Goal: Task Accomplishment & Management: Manage account settings

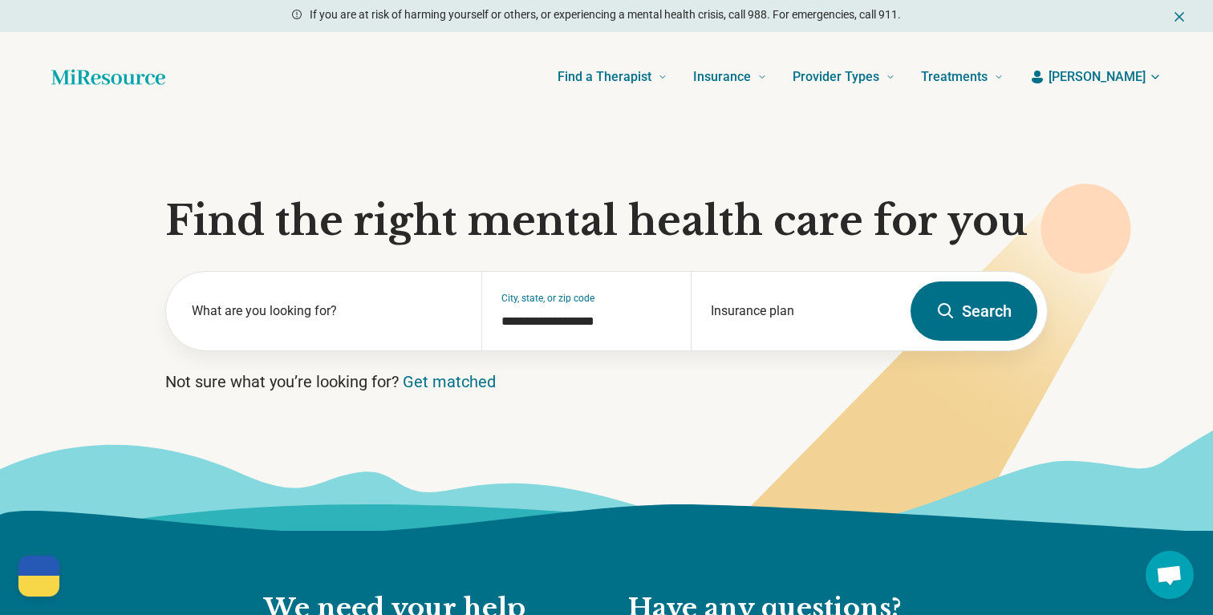
click at [1129, 79] on span "[PERSON_NAME]" at bounding box center [1096, 76] width 97 height 19
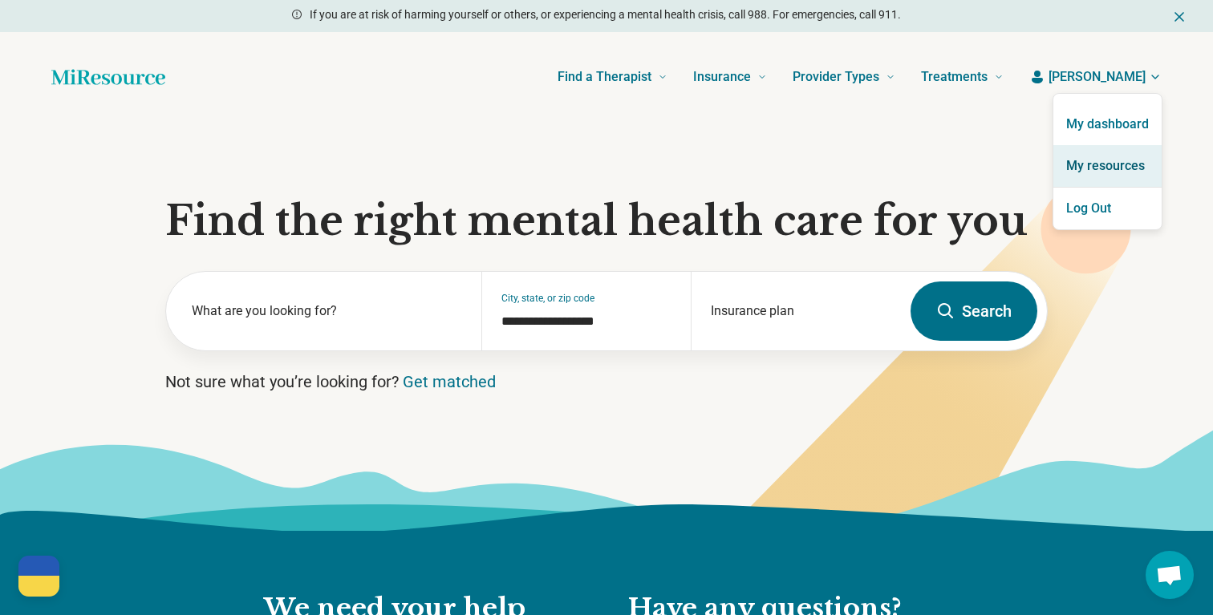
click at [1087, 162] on link "My resources" at bounding box center [1107, 166] width 108 height 42
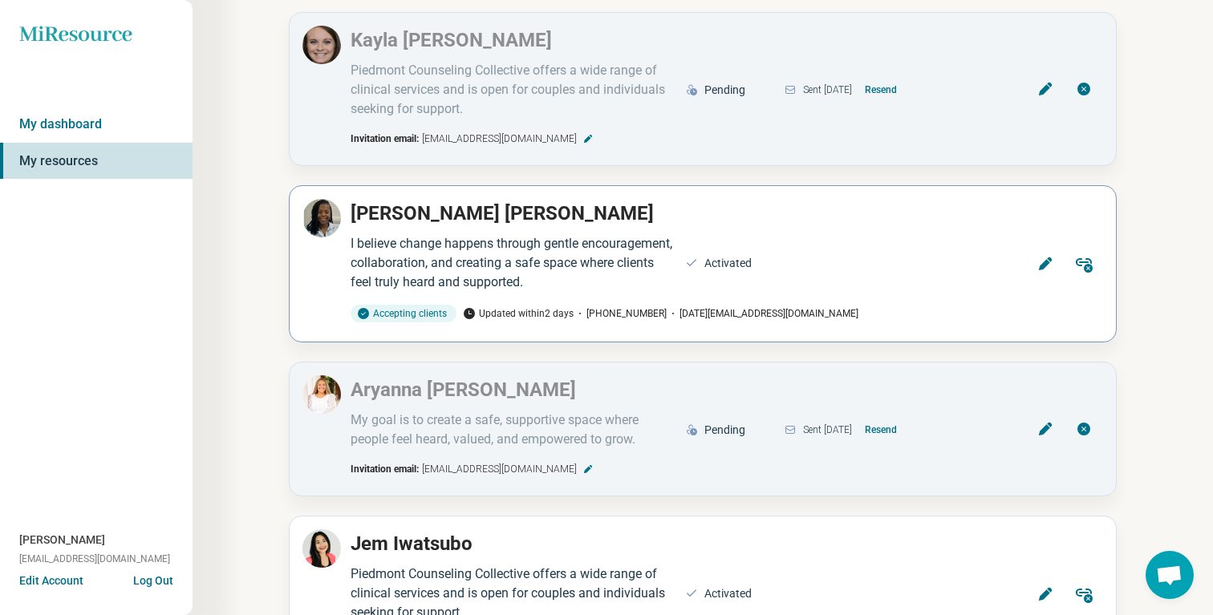
scroll to position [144, 0]
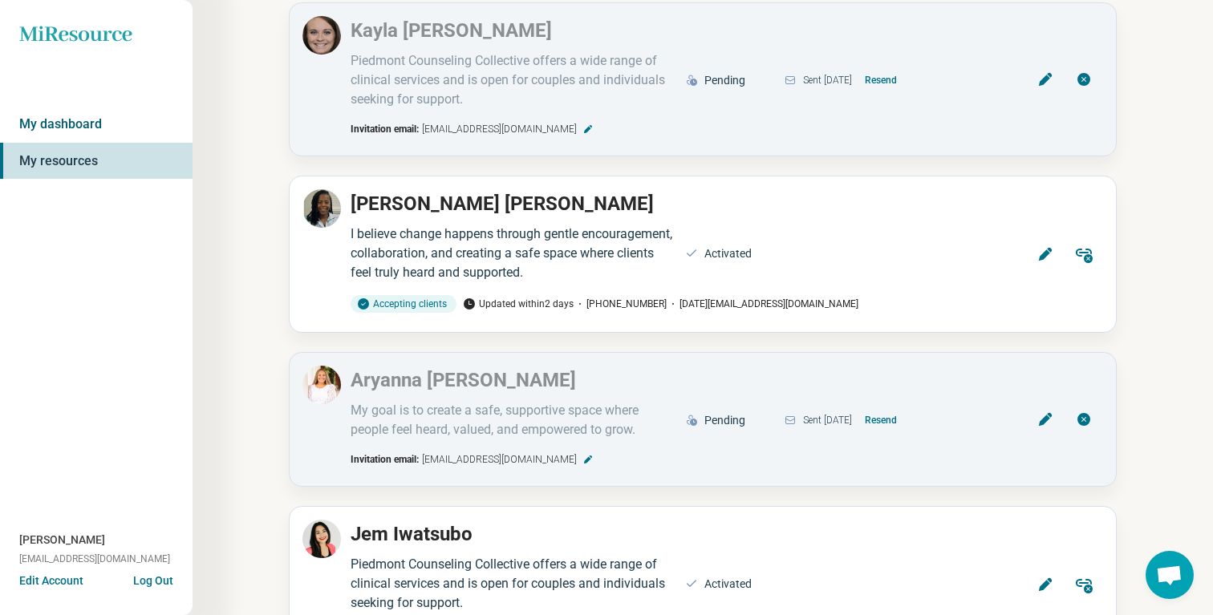
click at [46, 132] on link "My dashboard" at bounding box center [96, 124] width 193 height 37
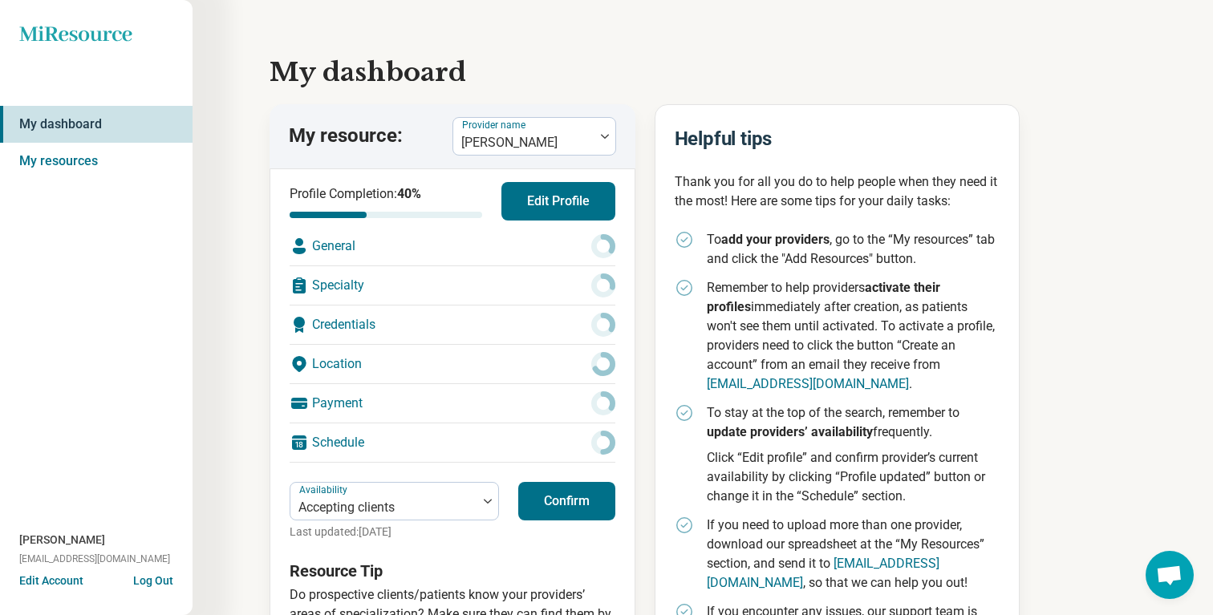
click at [582, 511] on button "Confirm" at bounding box center [566, 501] width 97 height 39
click at [387, 505] on div at bounding box center [384, 507] width 174 height 22
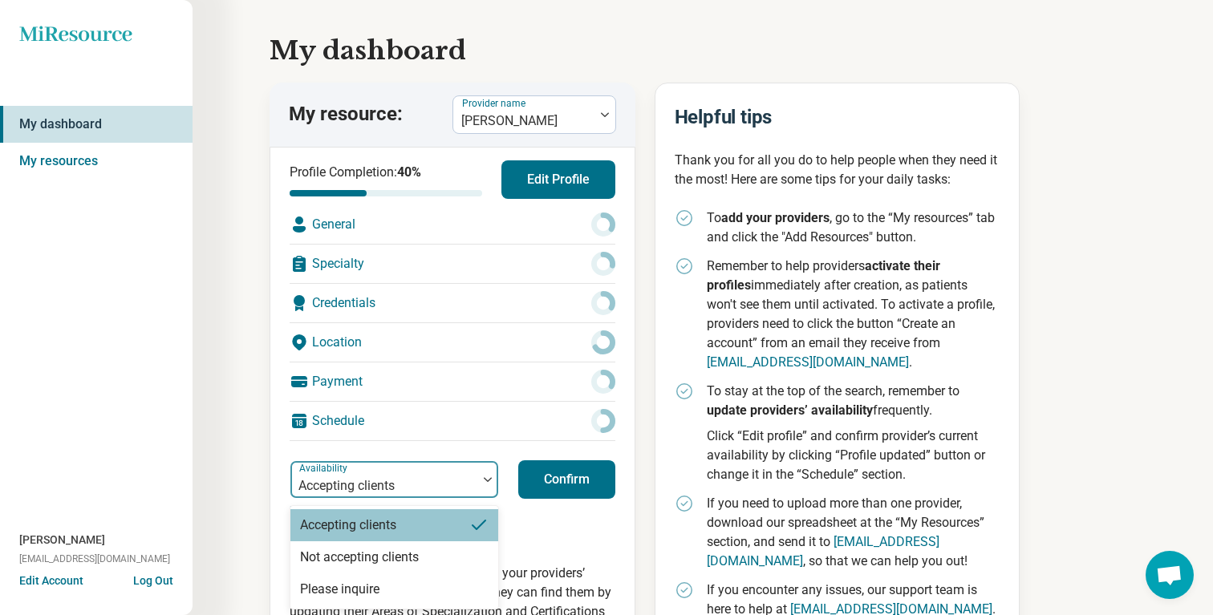
scroll to position [22, 0]
click at [538, 112] on div at bounding box center [524, 120] width 128 height 22
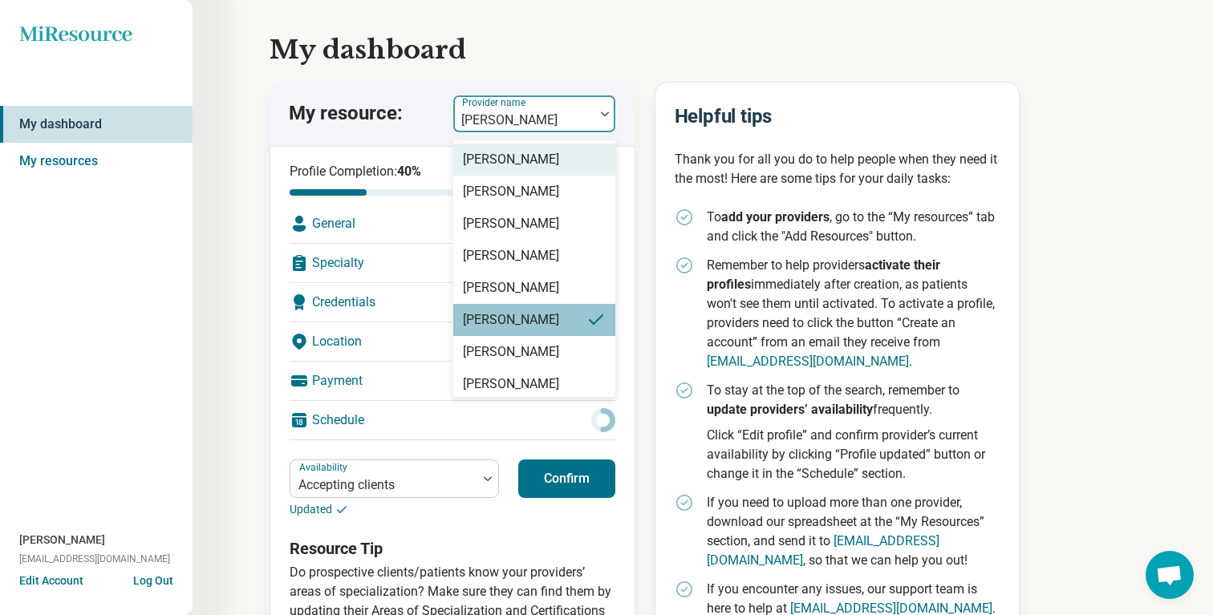
click at [526, 157] on div "[PERSON_NAME]" at bounding box center [511, 159] width 96 height 19
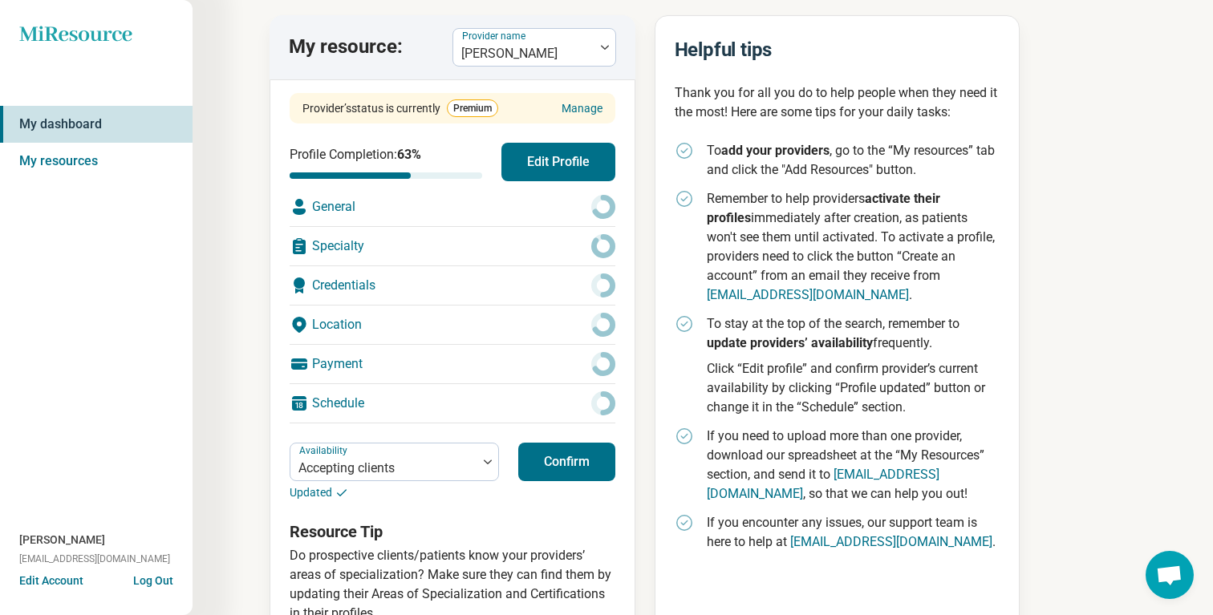
scroll to position [108, 0]
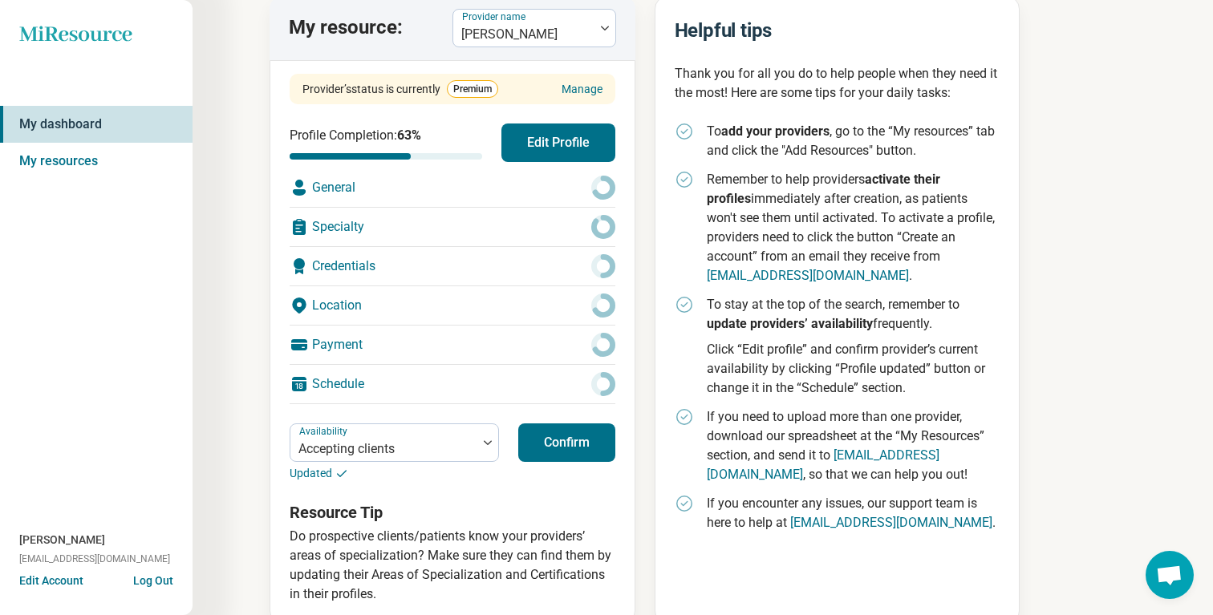
click at [575, 451] on button "Confirm" at bounding box center [566, 443] width 97 height 39
click at [576, 445] on button "Confirm" at bounding box center [566, 443] width 97 height 39
click at [573, 28] on div at bounding box center [524, 34] width 128 height 22
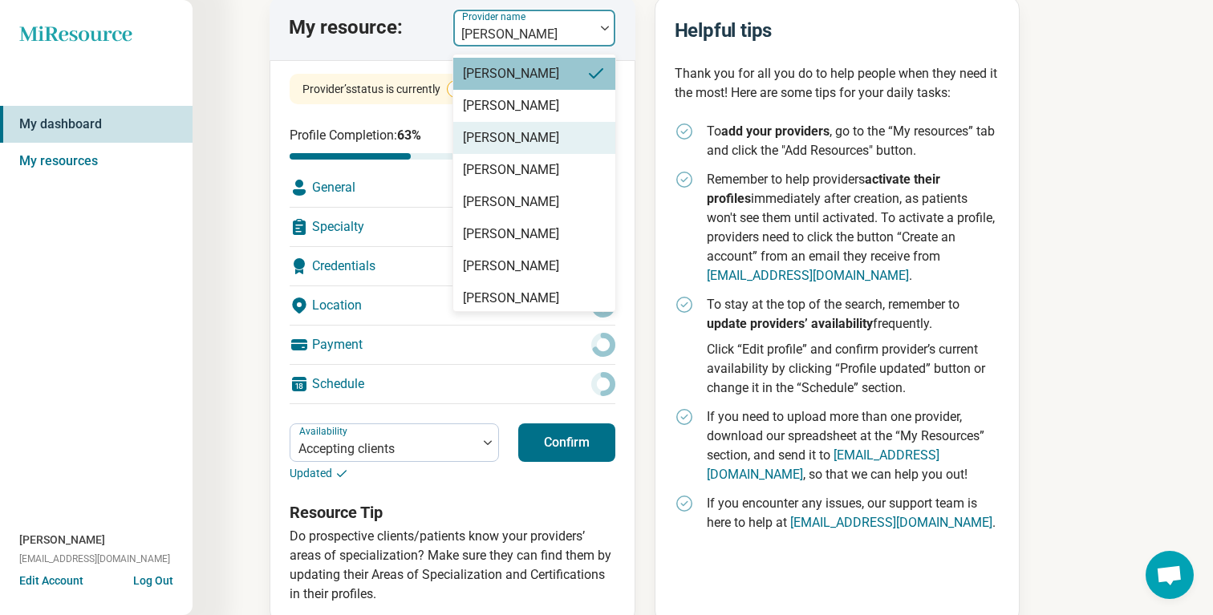
click at [544, 105] on div "[PERSON_NAME]" at bounding box center [534, 106] width 162 height 32
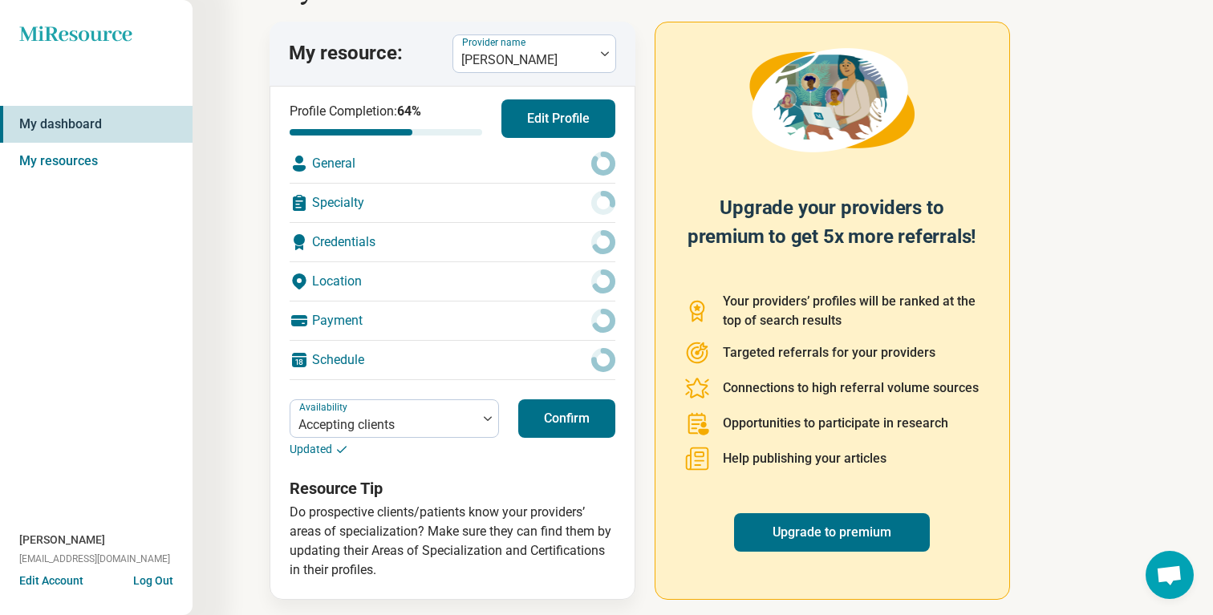
scroll to position [93, 0]
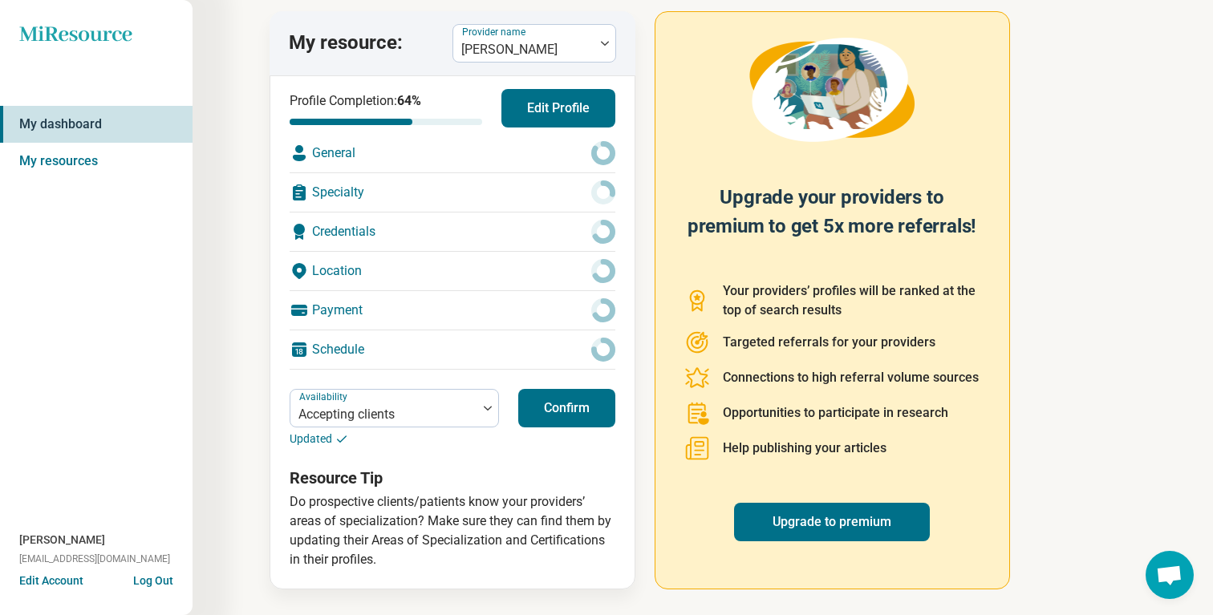
click at [574, 399] on button "Confirm" at bounding box center [566, 408] width 97 height 39
click at [557, 47] on div at bounding box center [524, 50] width 128 height 22
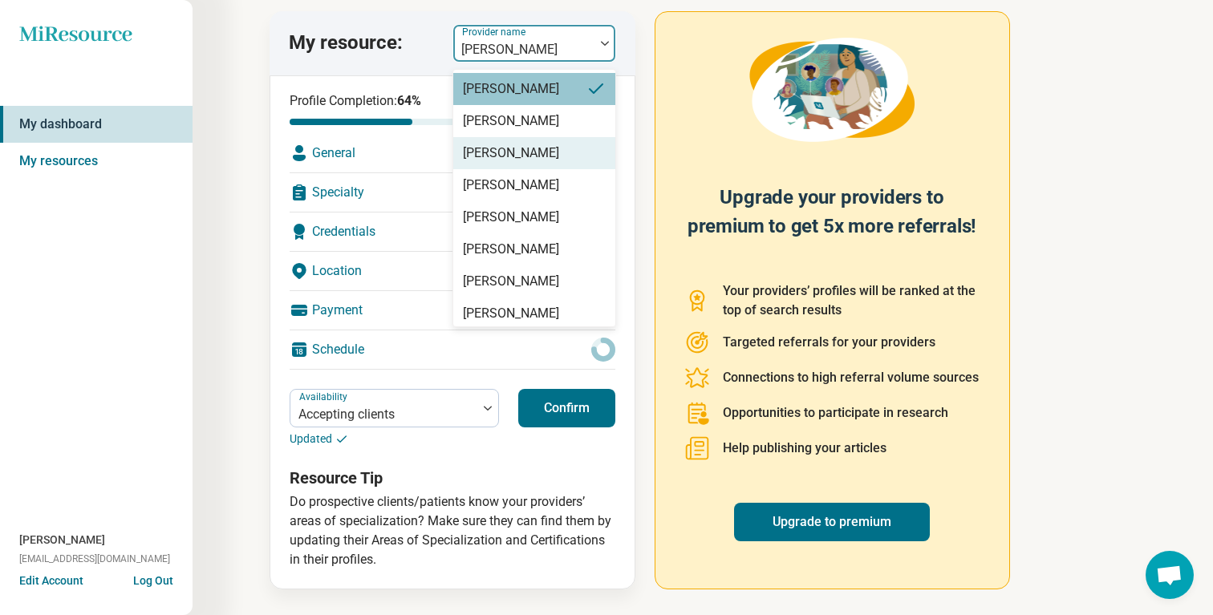
click at [531, 148] on div "[PERSON_NAME]" at bounding box center [511, 153] width 96 height 19
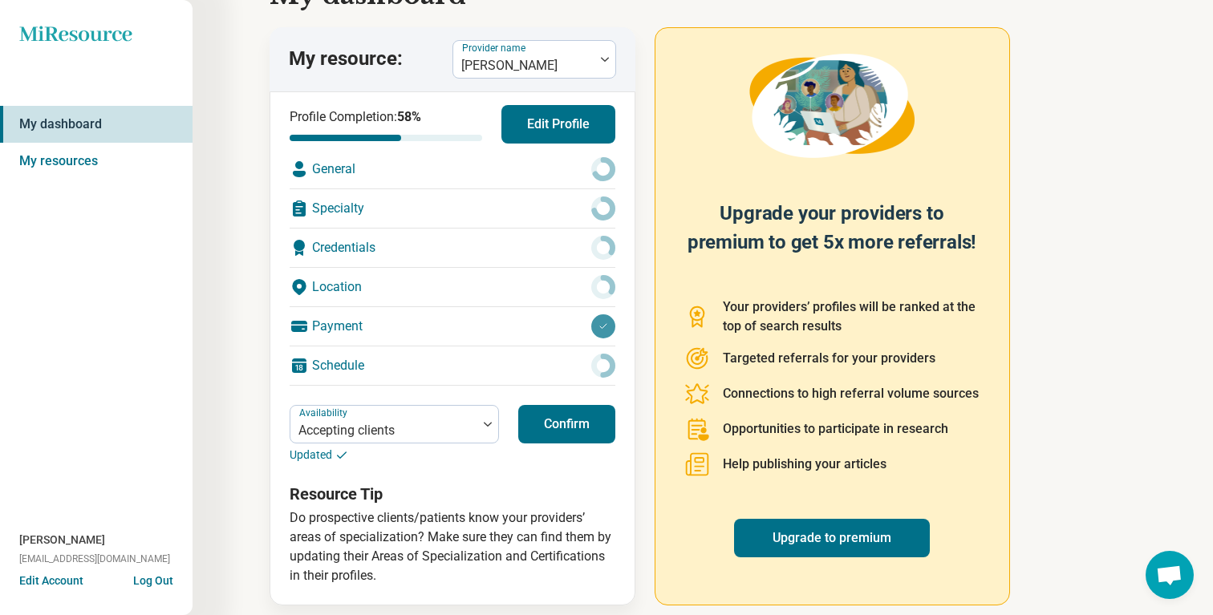
scroll to position [88, 0]
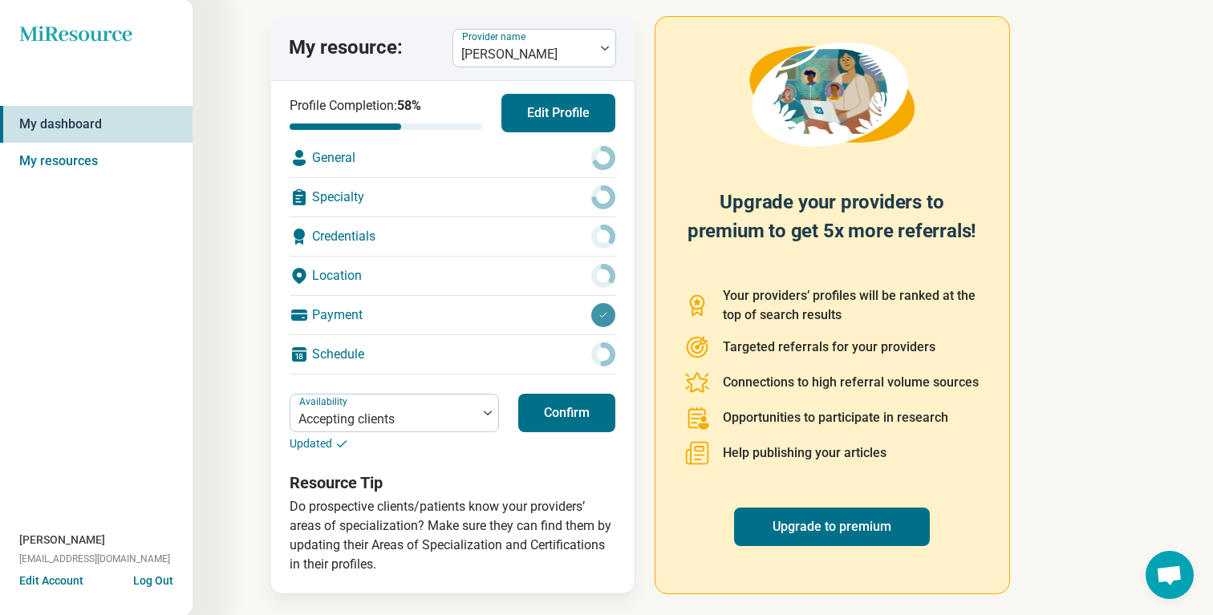
click at [562, 430] on button "Confirm" at bounding box center [566, 413] width 97 height 39
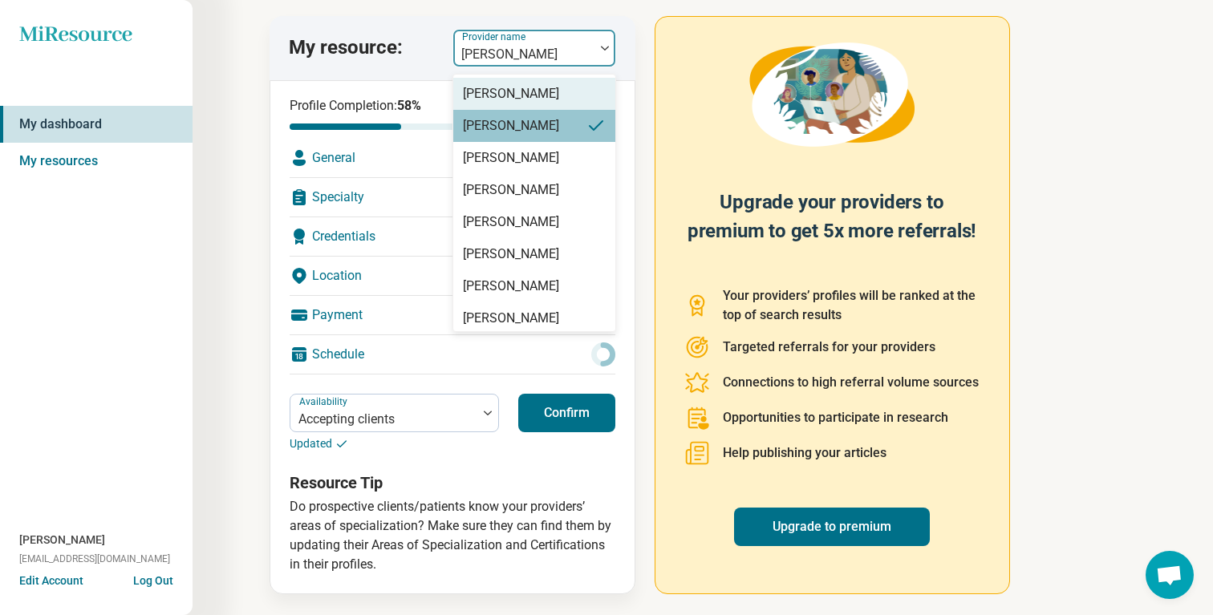
click at [577, 54] on div at bounding box center [524, 54] width 128 height 22
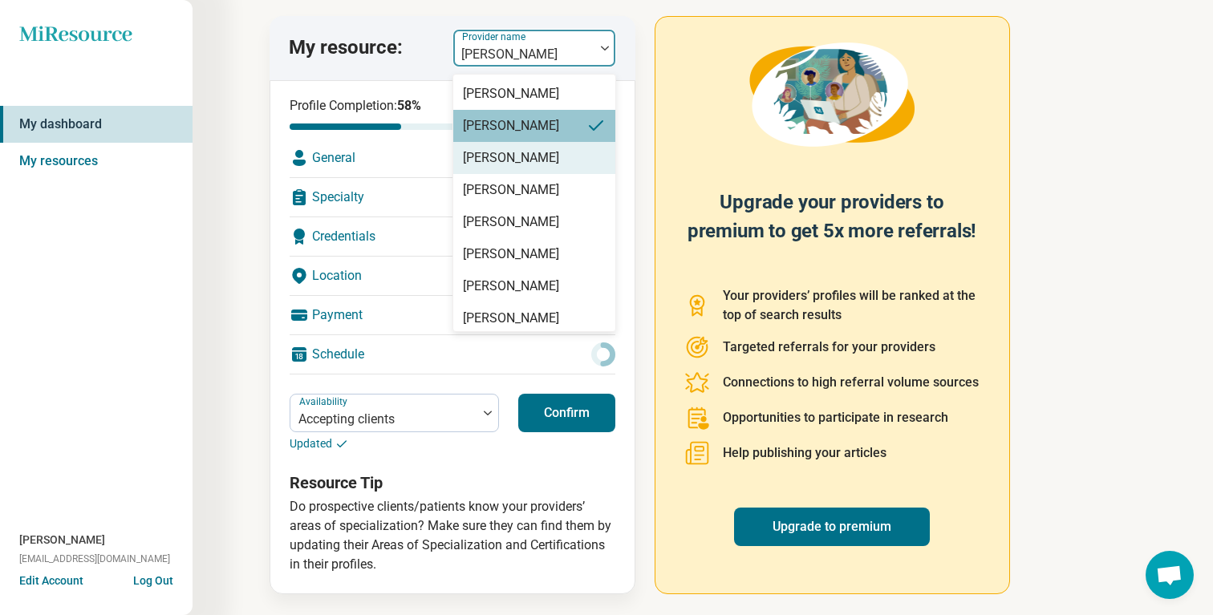
click at [562, 158] on div "[PERSON_NAME]" at bounding box center [534, 158] width 162 height 32
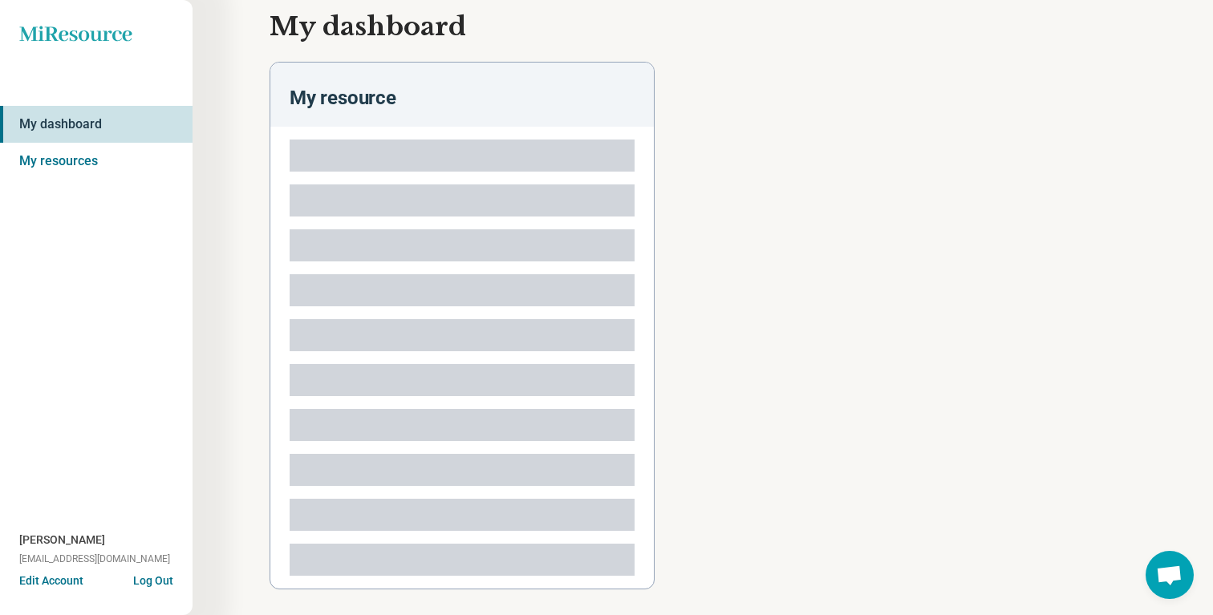
scroll to position [28, 0]
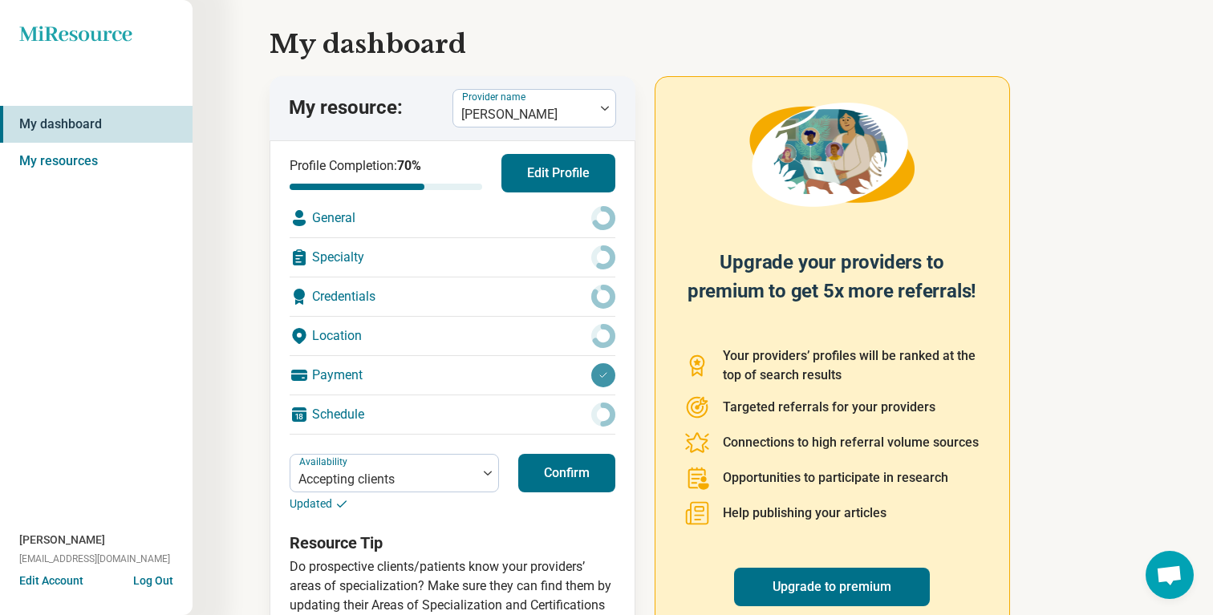
click at [560, 464] on button "Confirm" at bounding box center [566, 473] width 97 height 39
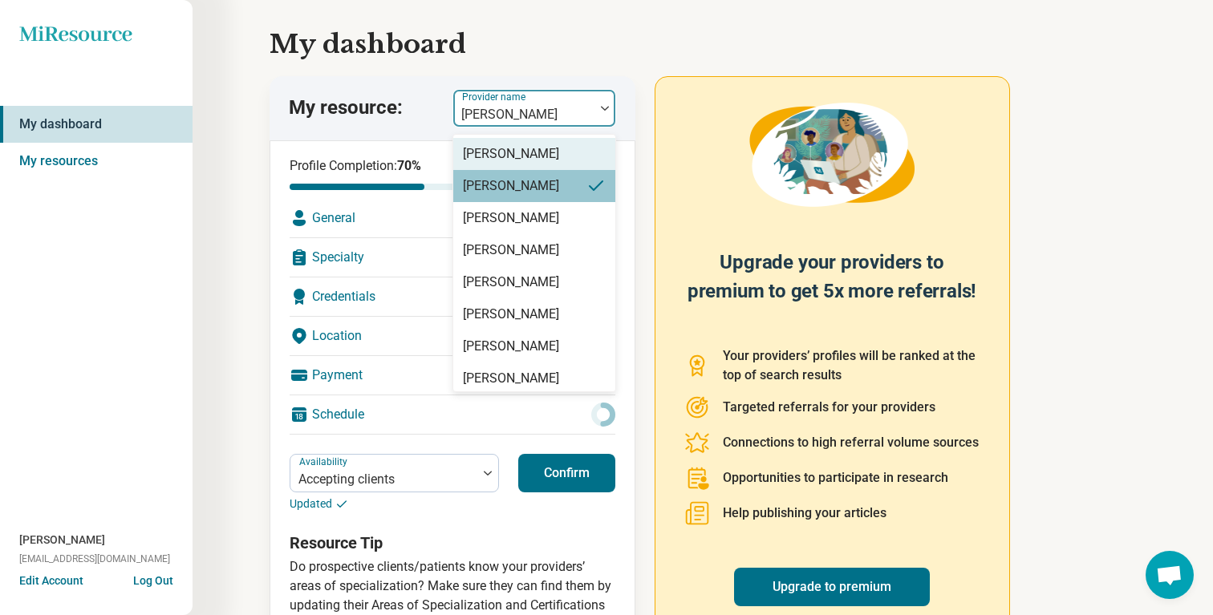
click at [560, 116] on div at bounding box center [524, 114] width 128 height 22
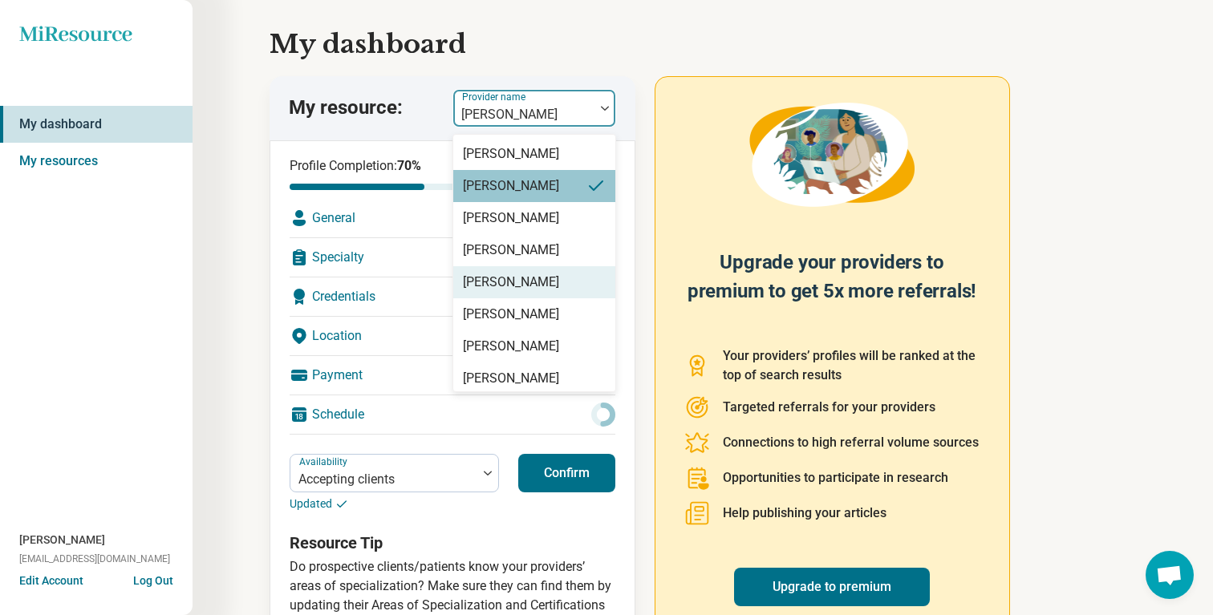
click at [544, 286] on div "[PERSON_NAME]" at bounding box center [511, 282] width 96 height 19
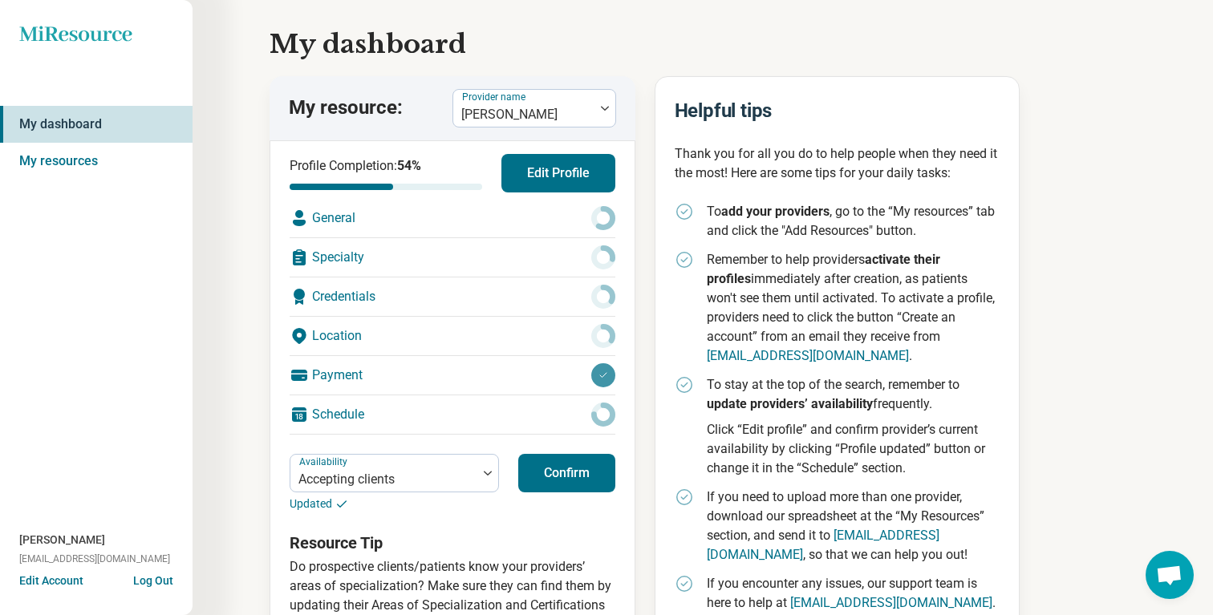
click at [565, 460] on button "Confirm" at bounding box center [566, 473] width 97 height 39
click at [556, 123] on div at bounding box center [524, 114] width 128 height 22
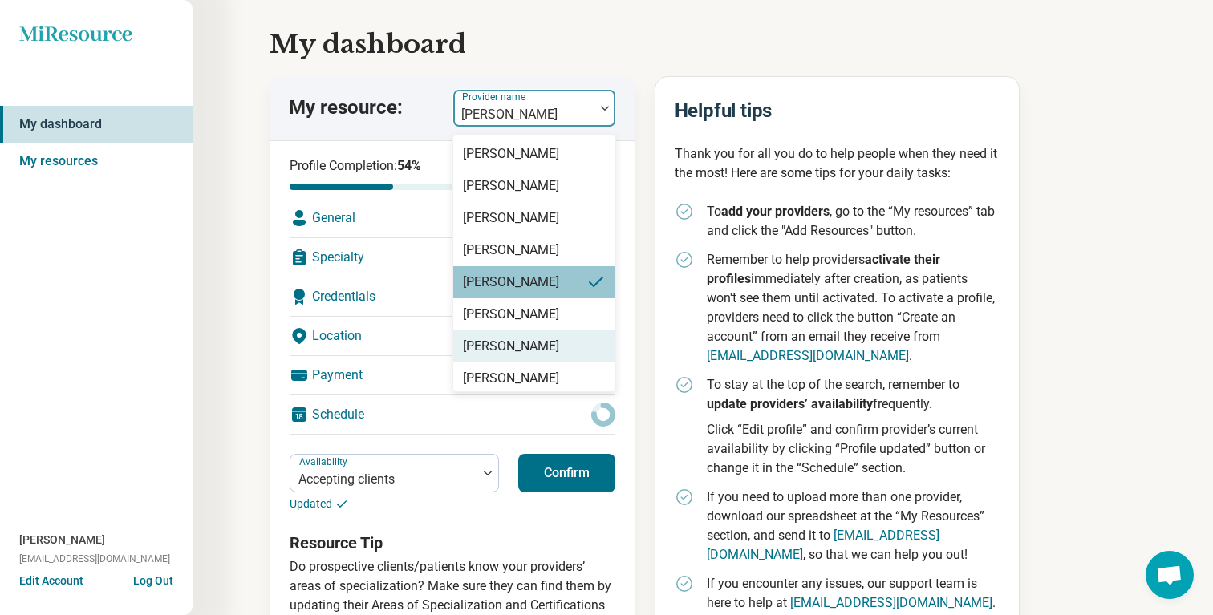
click at [541, 338] on div "[PERSON_NAME]" at bounding box center [511, 346] width 96 height 19
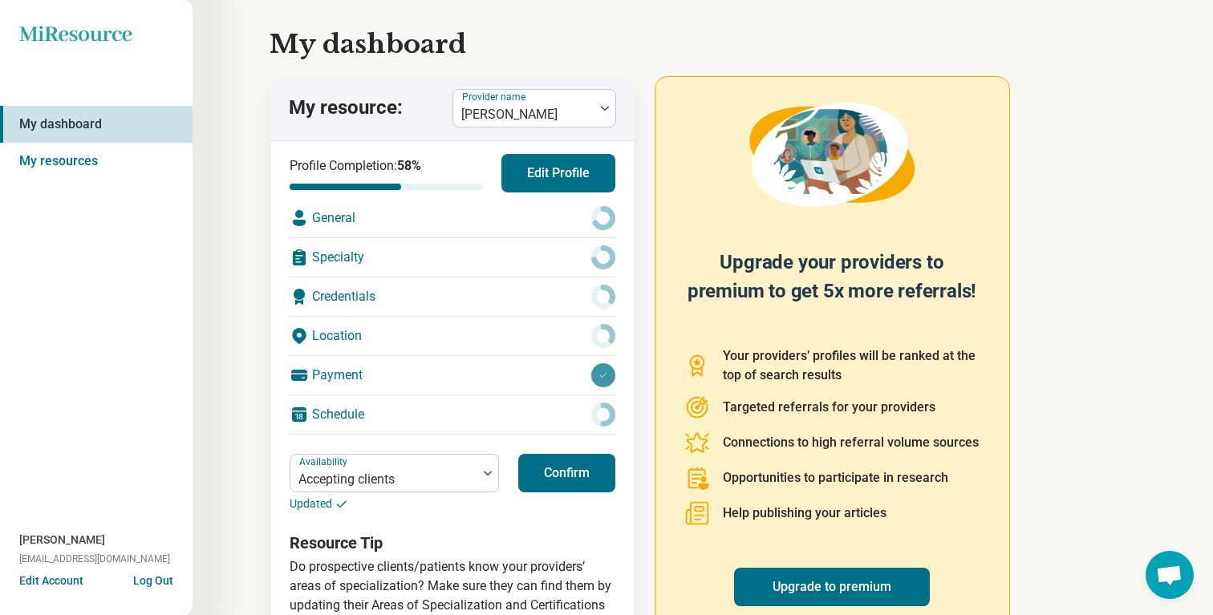
click at [557, 459] on button "Confirm" at bounding box center [566, 473] width 97 height 39
click at [561, 124] on div at bounding box center [524, 114] width 128 height 22
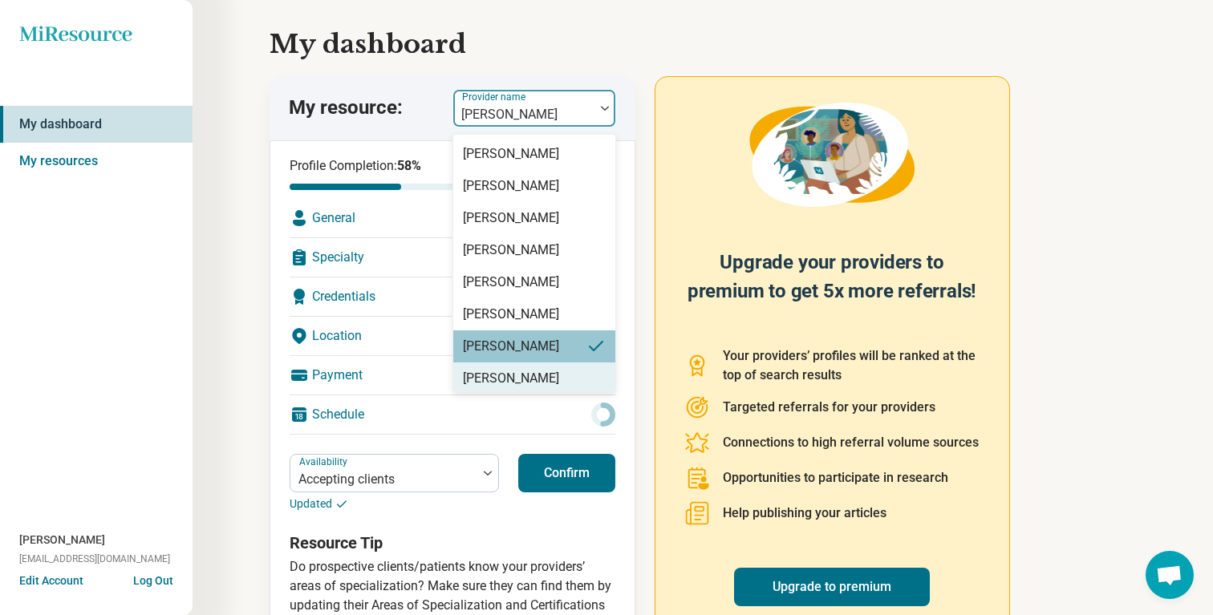
click at [553, 366] on div "[PERSON_NAME]" at bounding box center [534, 379] width 162 height 32
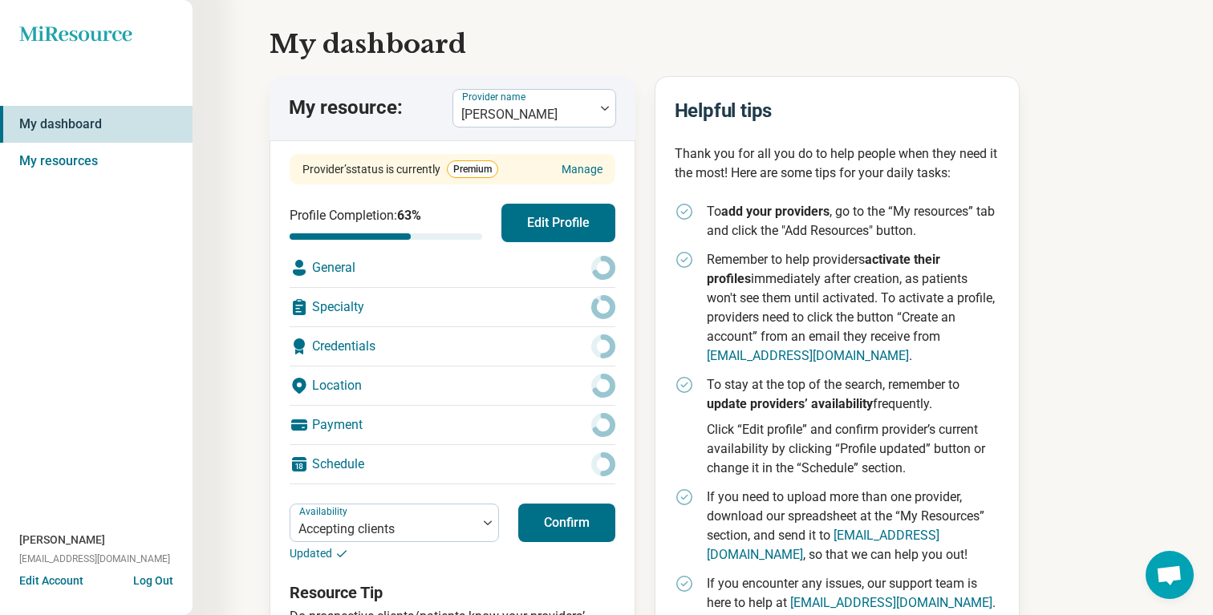
click at [578, 521] on button "Confirm" at bounding box center [566, 523] width 97 height 39
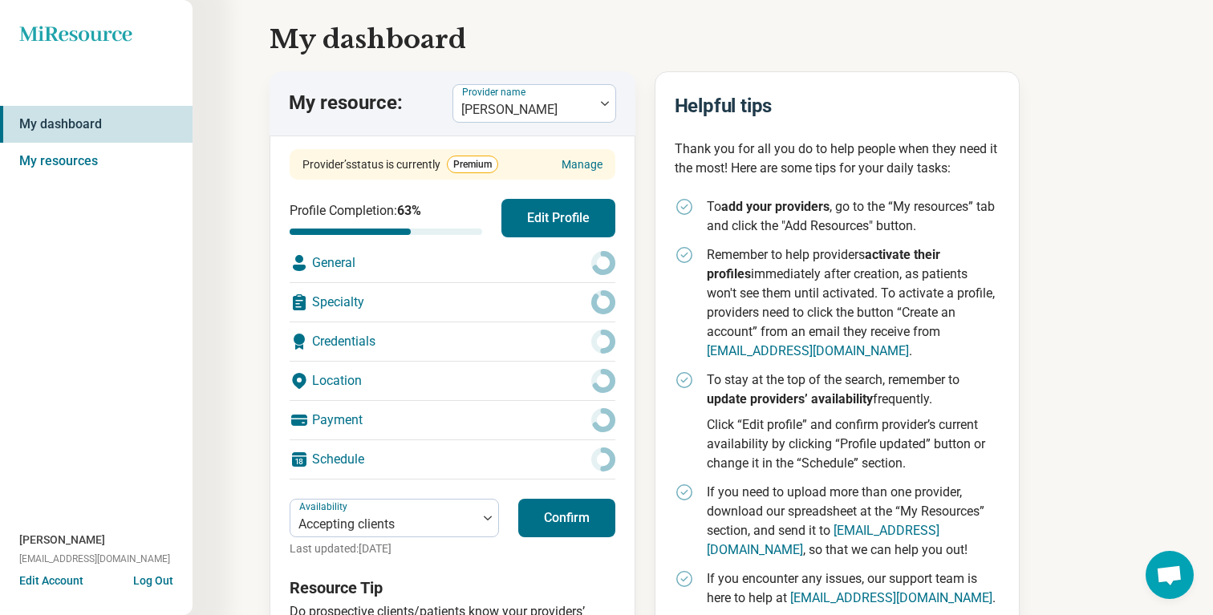
scroll to position [143, 0]
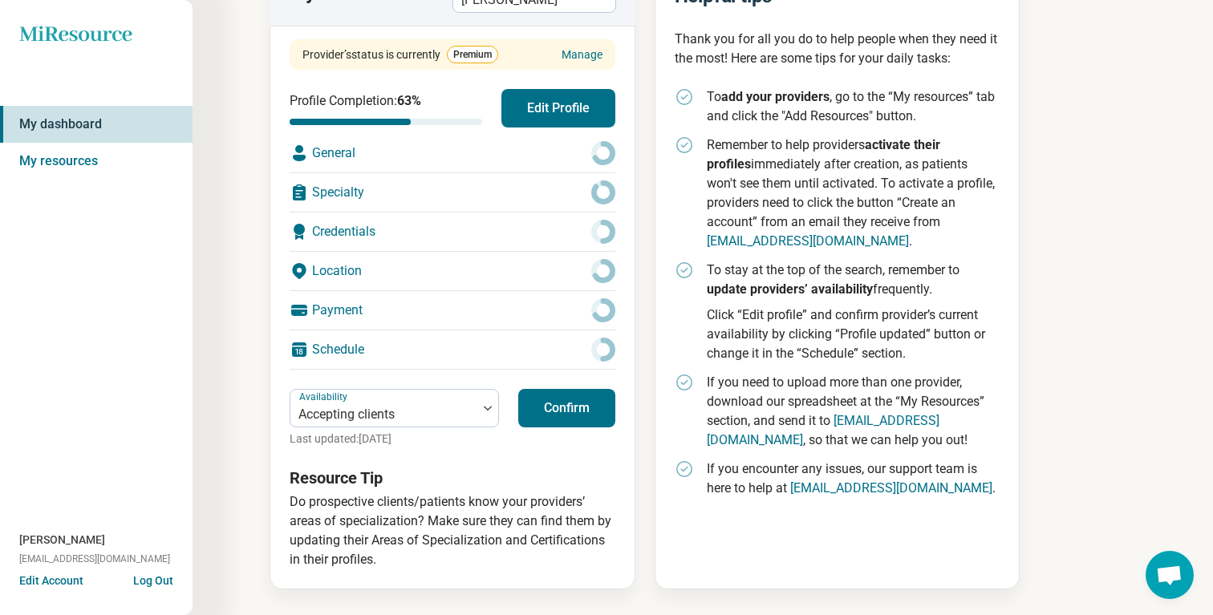
click at [590, 402] on button "Confirm" at bounding box center [566, 408] width 97 height 39
click at [70, 151] on link "My resources" at bounding box center [96, 161] width 193 height 37
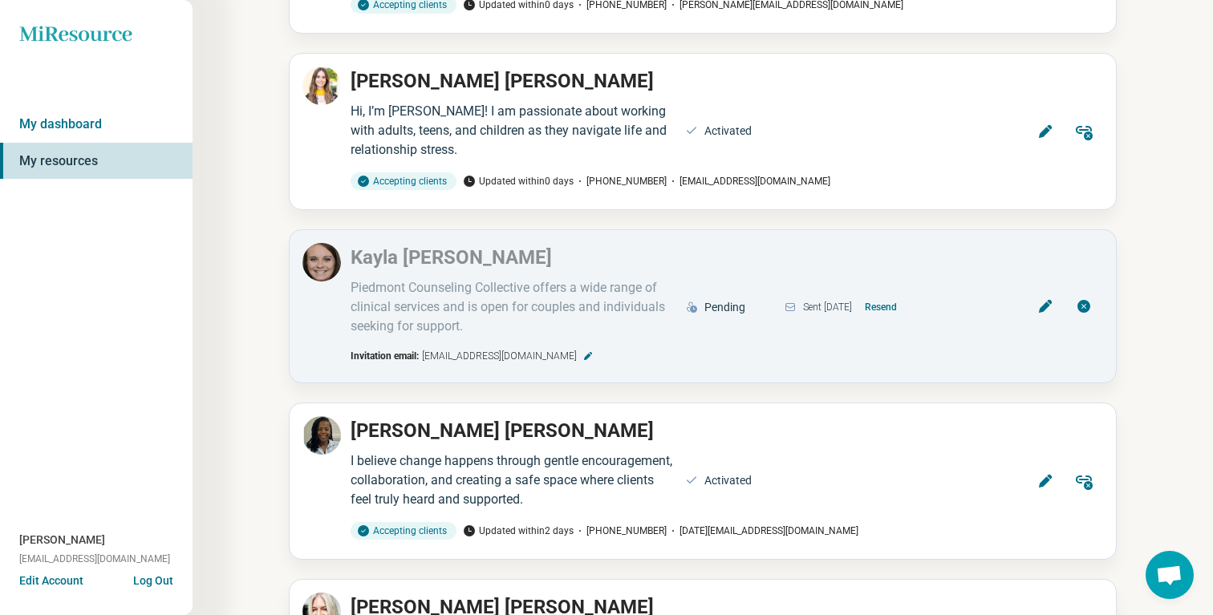
scroll to position [778, 0]
